Goal: Information Seeking & Learning: Learn about a topic

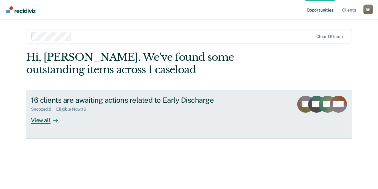
click at [41, 118] on div "View all" at bounding box center [48, 118] width 34 height 12
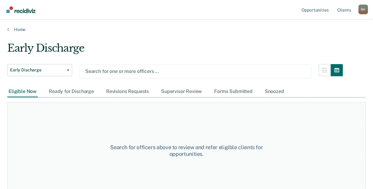
click at [119, 70] on div at bounding box center [195, 71] width 221 height 7
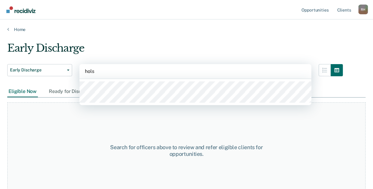
type input "[PERSON_NAME]"
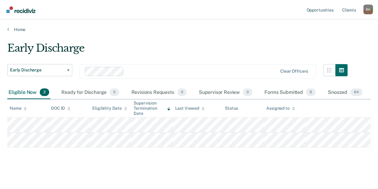
click at [143, 33] on main "Early Discharge Early Discharge Early Discharge Clear officers Eligible Now 2 R…" at bounding box center [189, 109] width 378 height 155
